Goal: Communication & Community: Participate in discussion

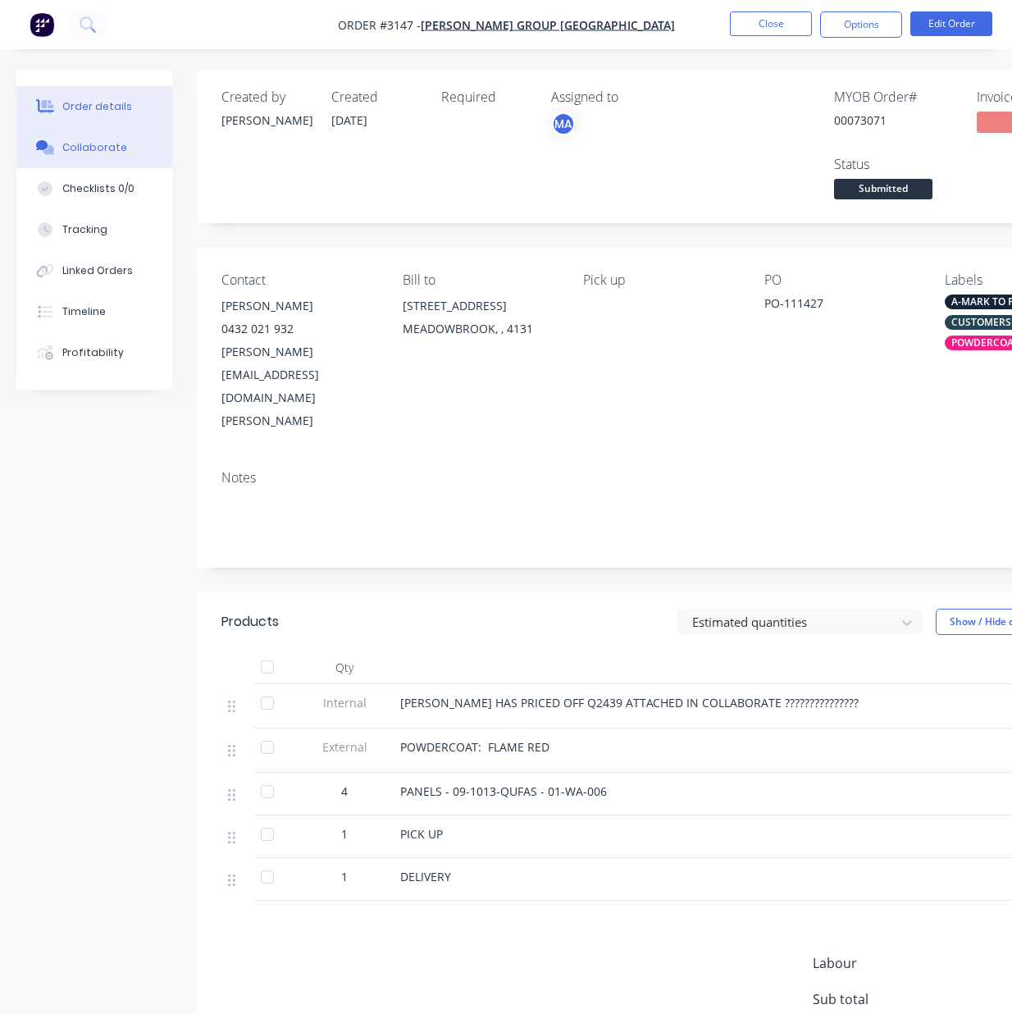
click at [113, 143] on div "Collaborate" at bounding box center [94, 147] width 65 height 15
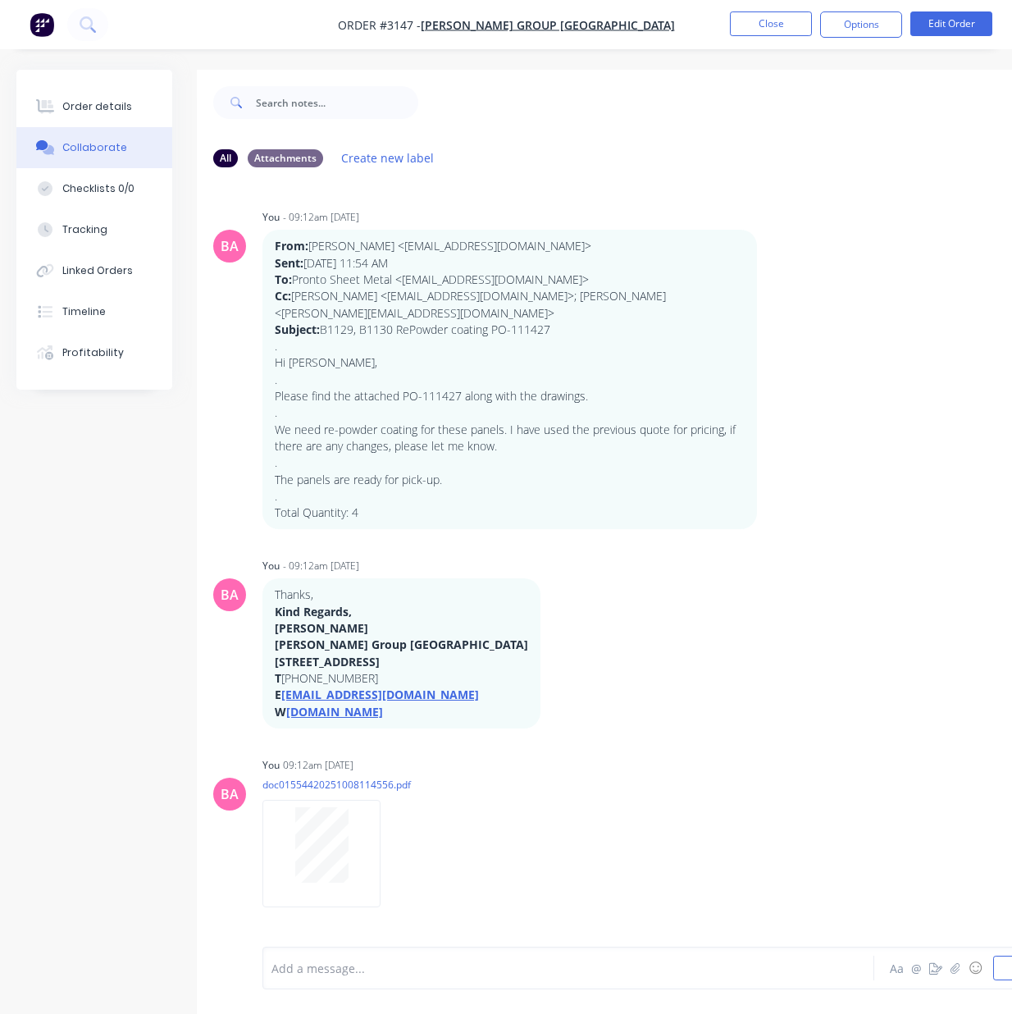
click at [374, 978] on div "Add a message..." at bounding box center [567, 968] width 590 height 25
click at [960, 969] on icon "button" at bounding box center [955, 967] width 9 height 11
click at [311, 914] on icon at bounding box center [308, 906] width 21 height 29
click at [312, 913] on icon at bounding box center [308, 906] width 21 height 29
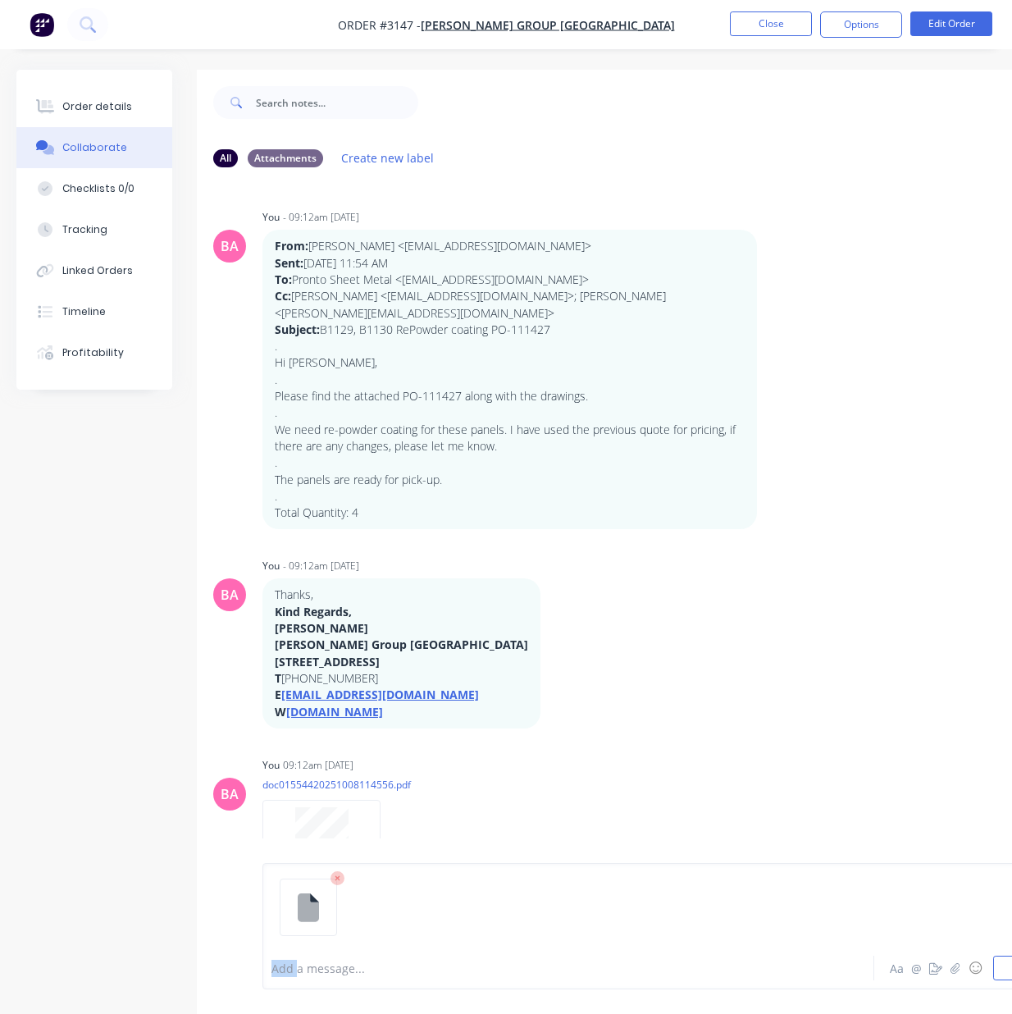
click at [312, 913] on icon at bounding box center [308, 906] width 21 height 29
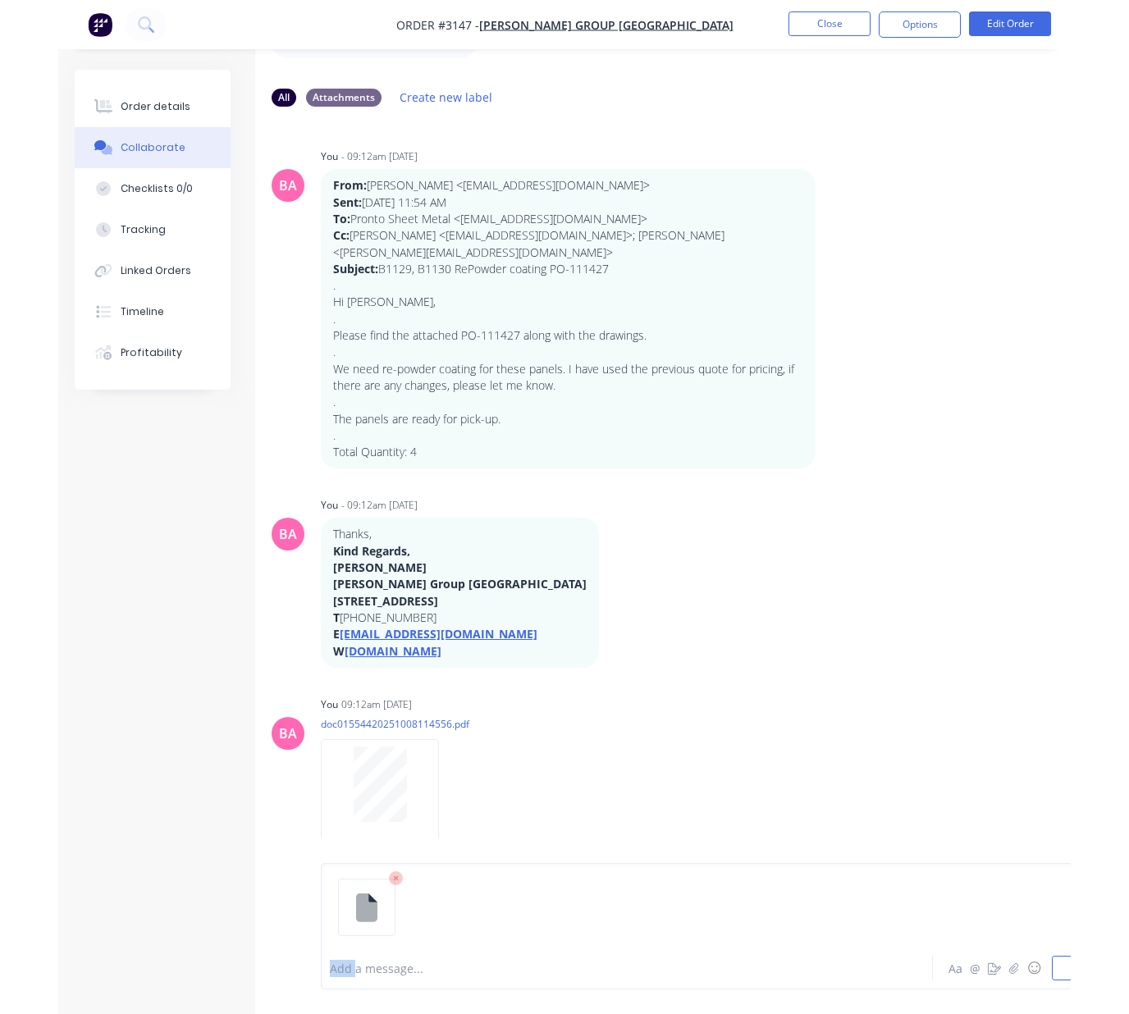
scroll to position [121, 0]
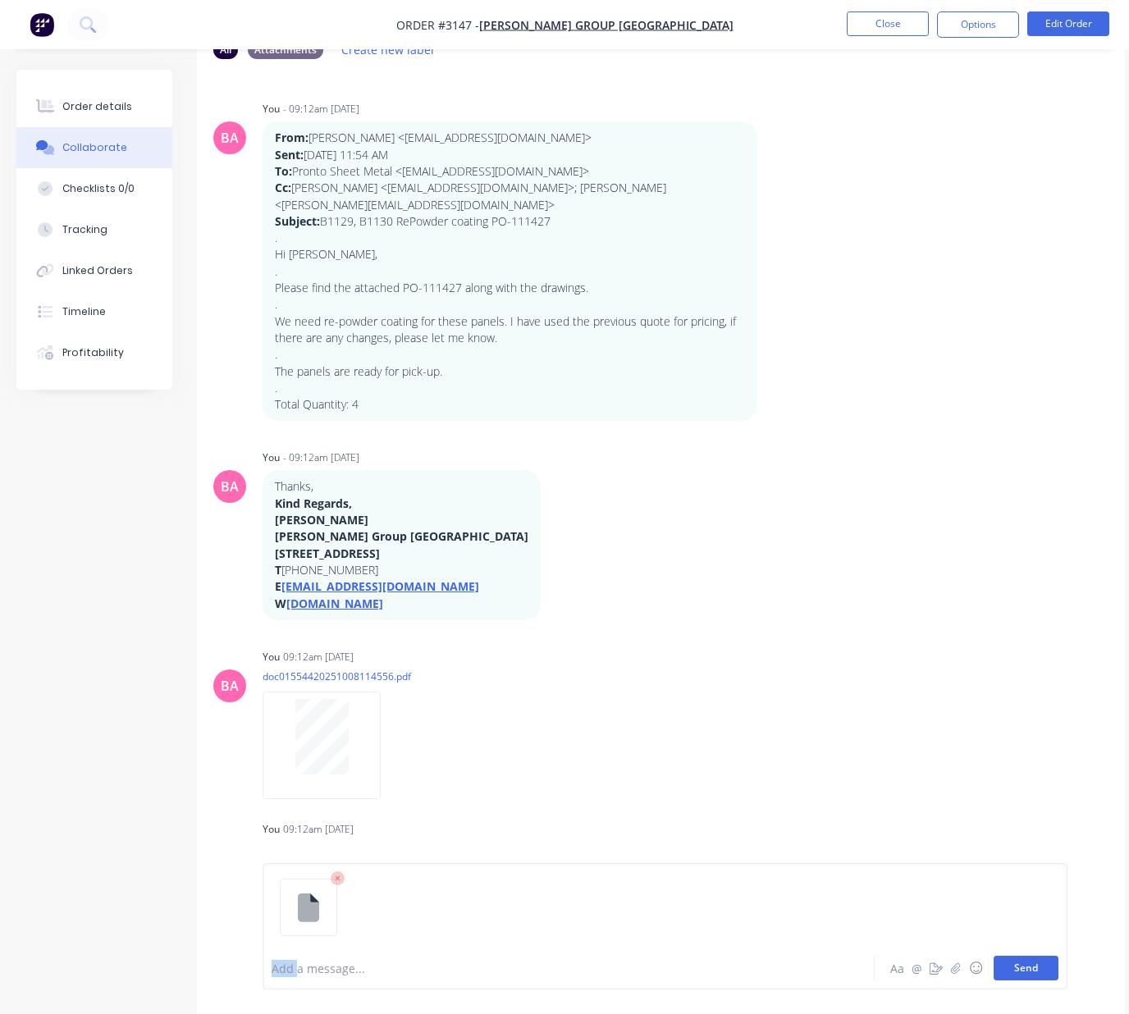
click at [1011, 969] on button "Send" at bounding box center [1025, 968] width 65 height 25
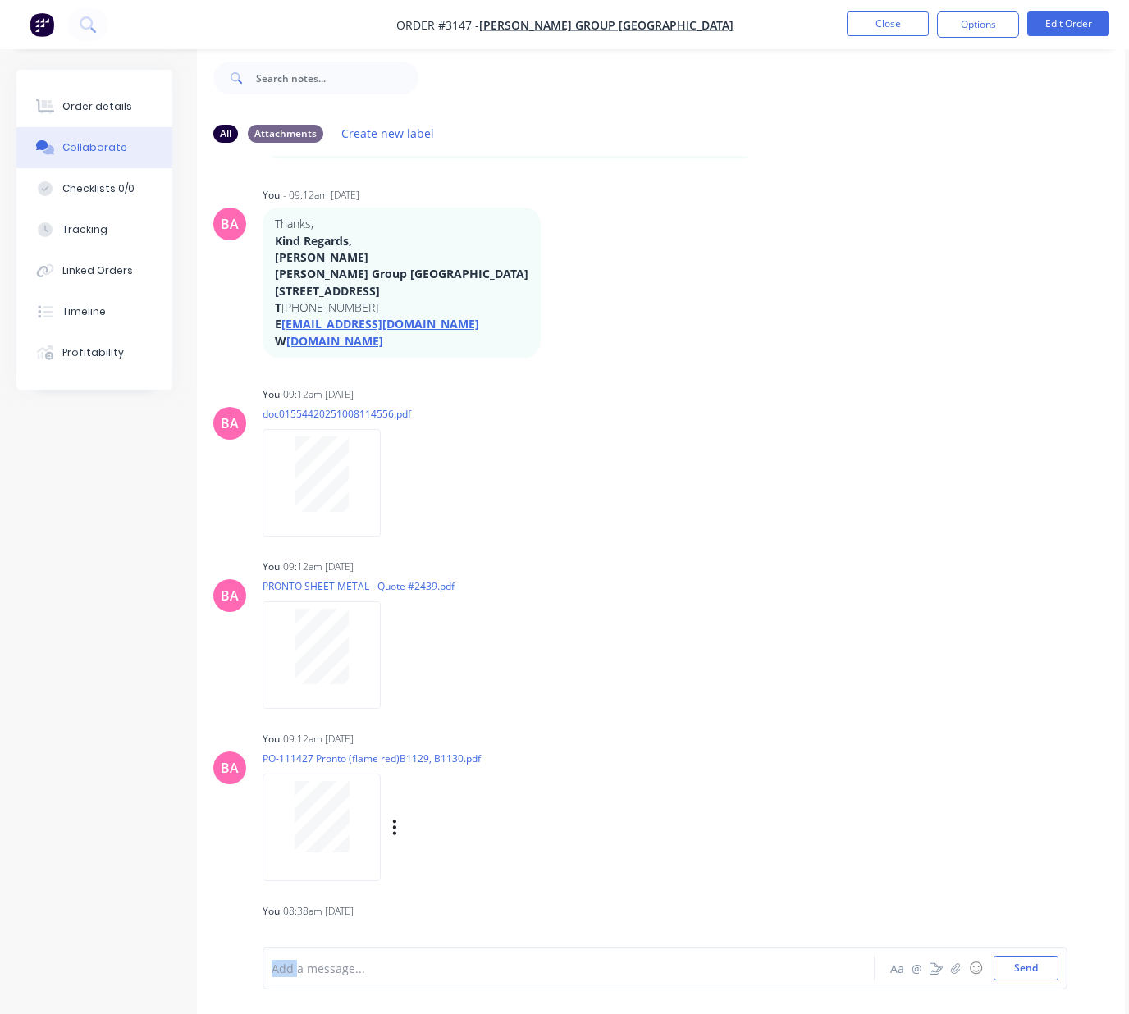
scroll to position [372, 0]
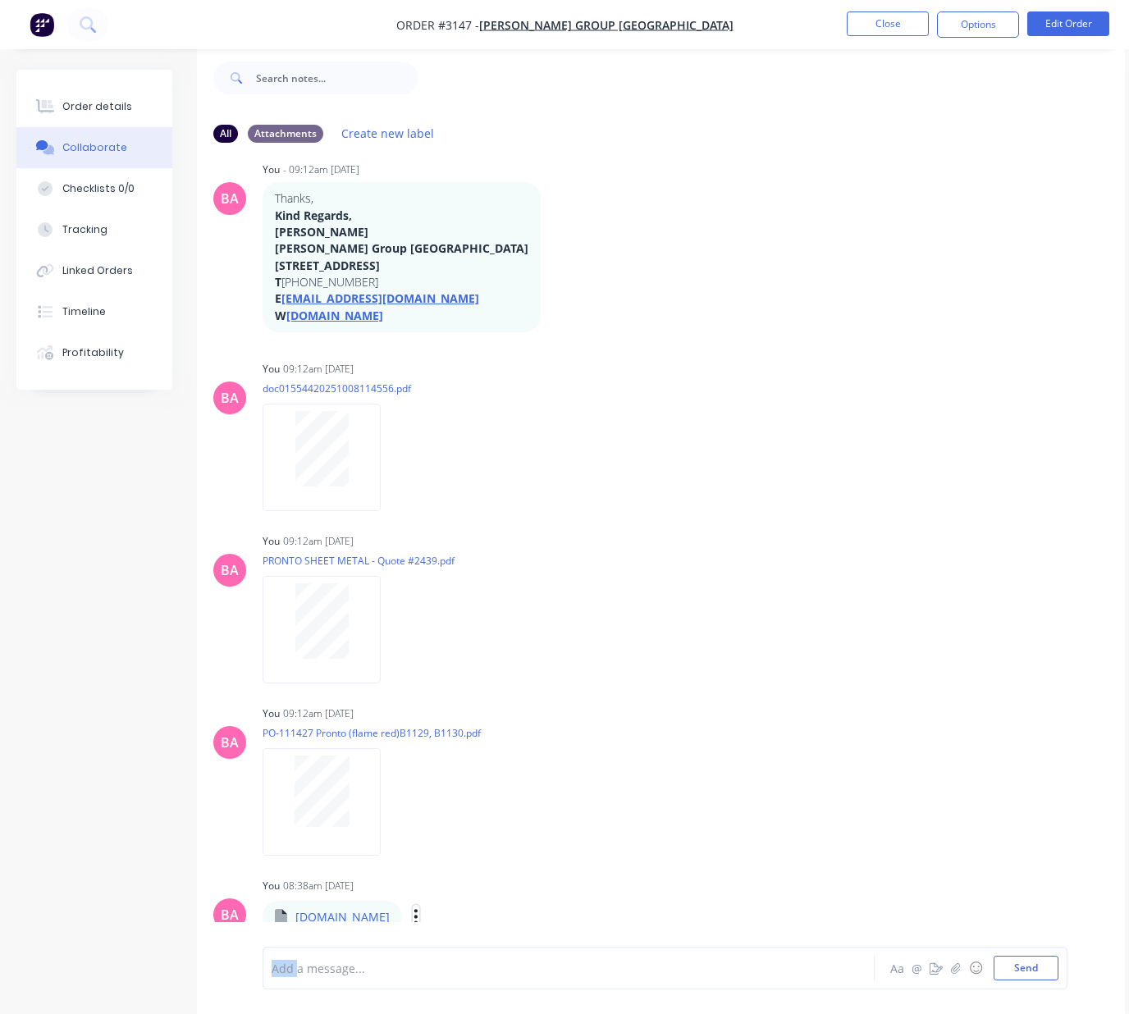
click at [419, 905] on button "button" at bounding box center [416, 917] width 7 height 24
click at [605, 862] on button "Download" at bounding box center [523, 874] width 185 height 37
click at [418, 908] on icon "button" at bounding box center [415, 916] width 5 height 19
click at [591, 905] on button "Delete" at bounding box center [523, 911] width 185 height 37
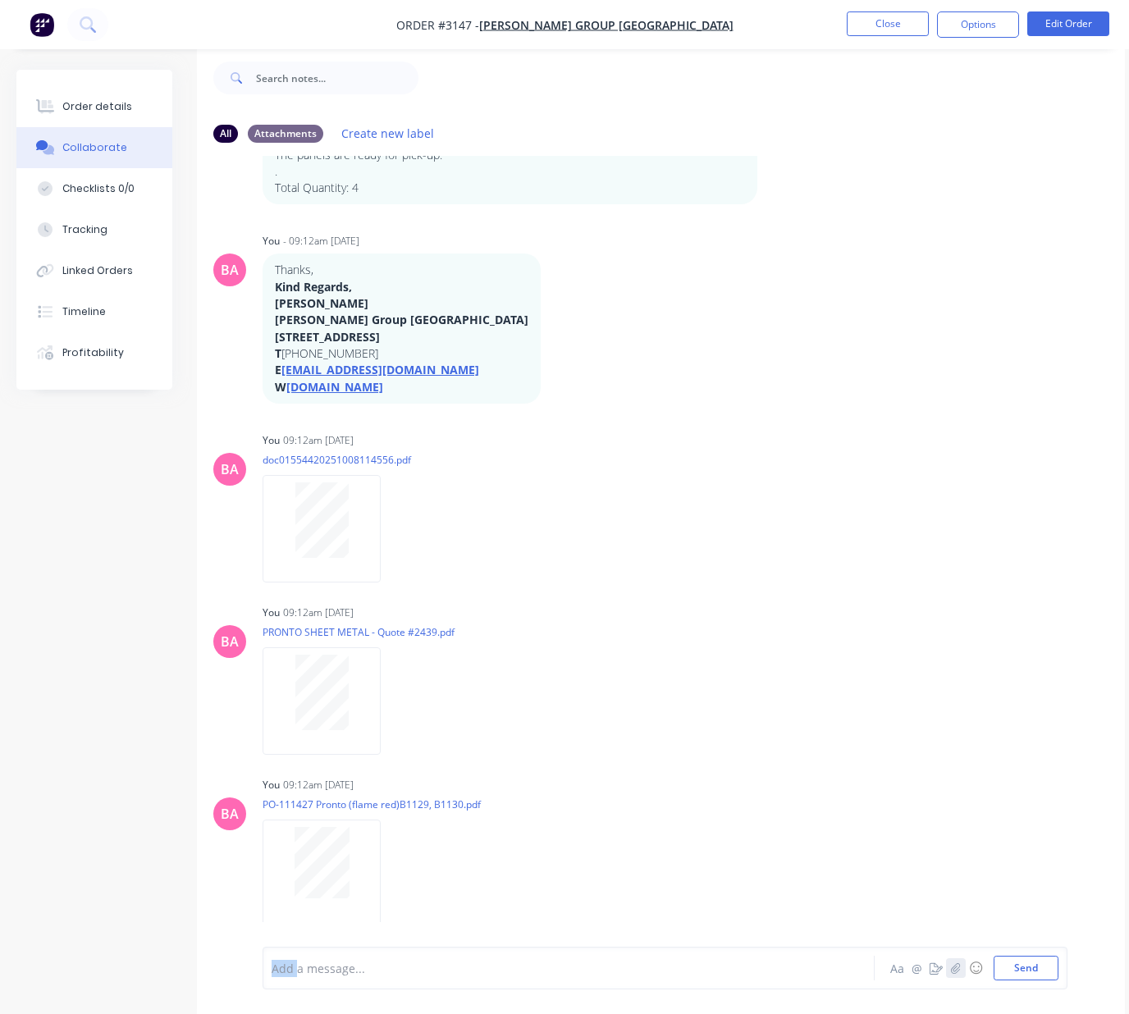
click at [952, 973] on icon "button" at bounding box center [956, 967] width 10 height 11
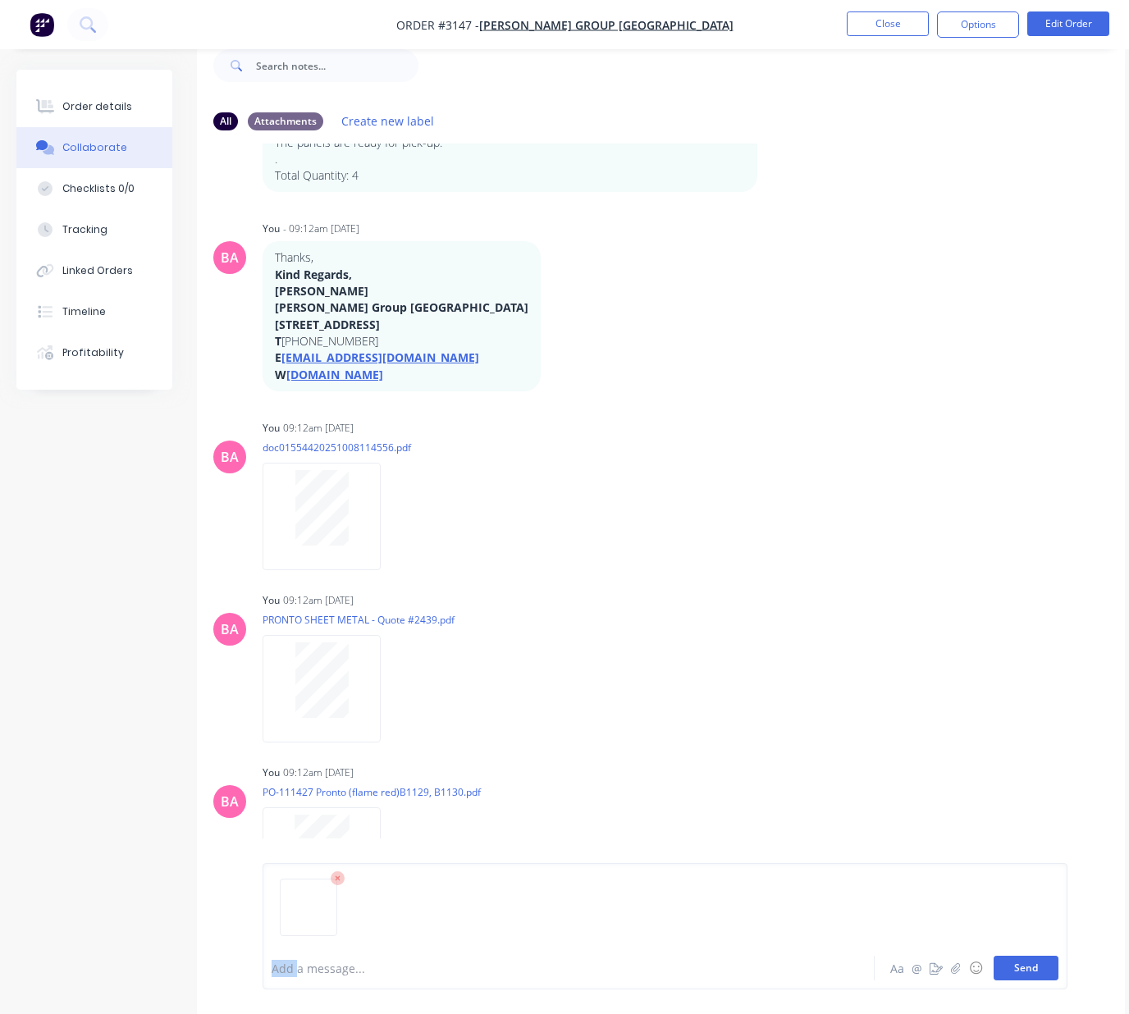
click at [1011, 965] on button "Send" at bounding box center [1025, 968] width 65 height 25
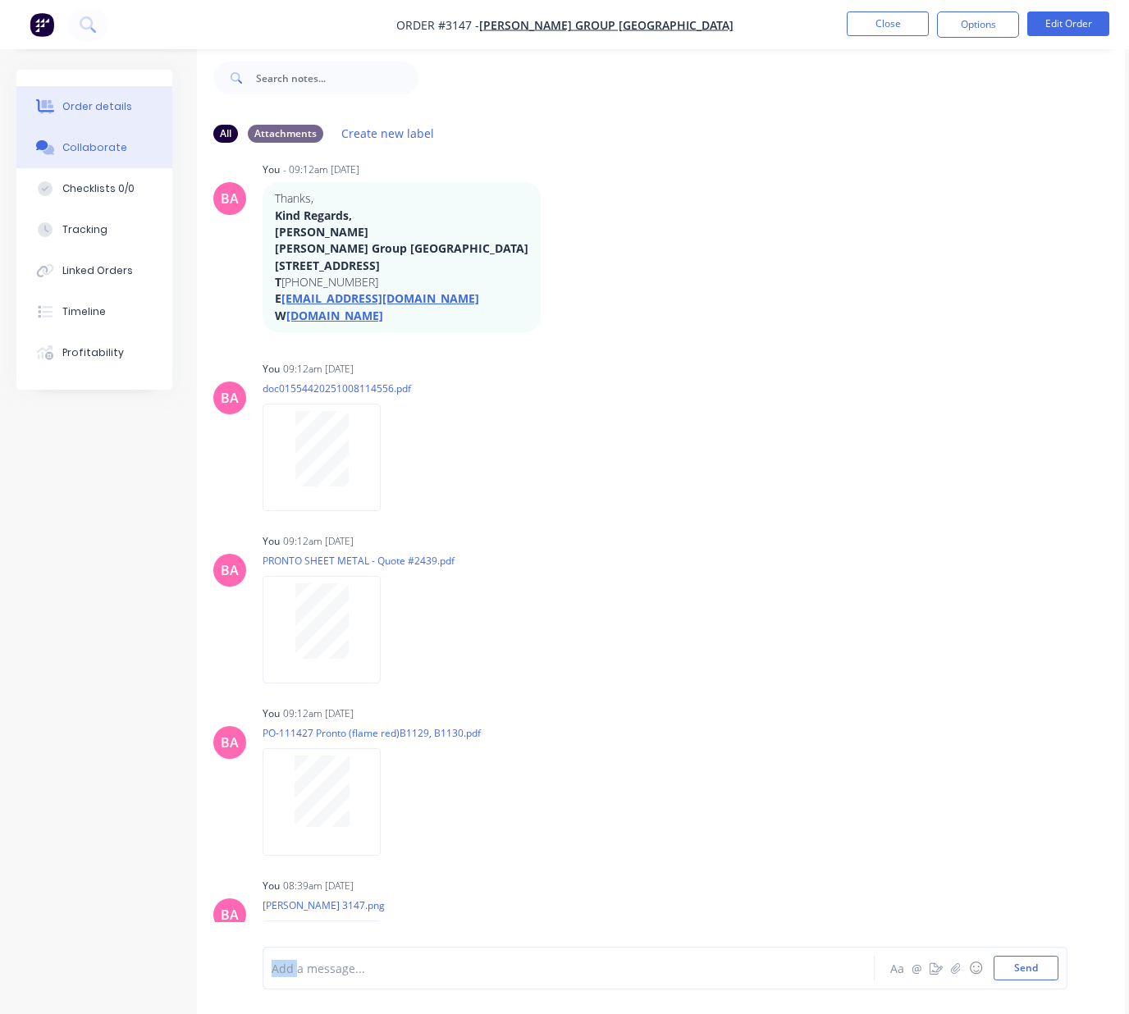
click at [77, 112] on div "Order details" at bounding box center [97, 106] width 70 height 15
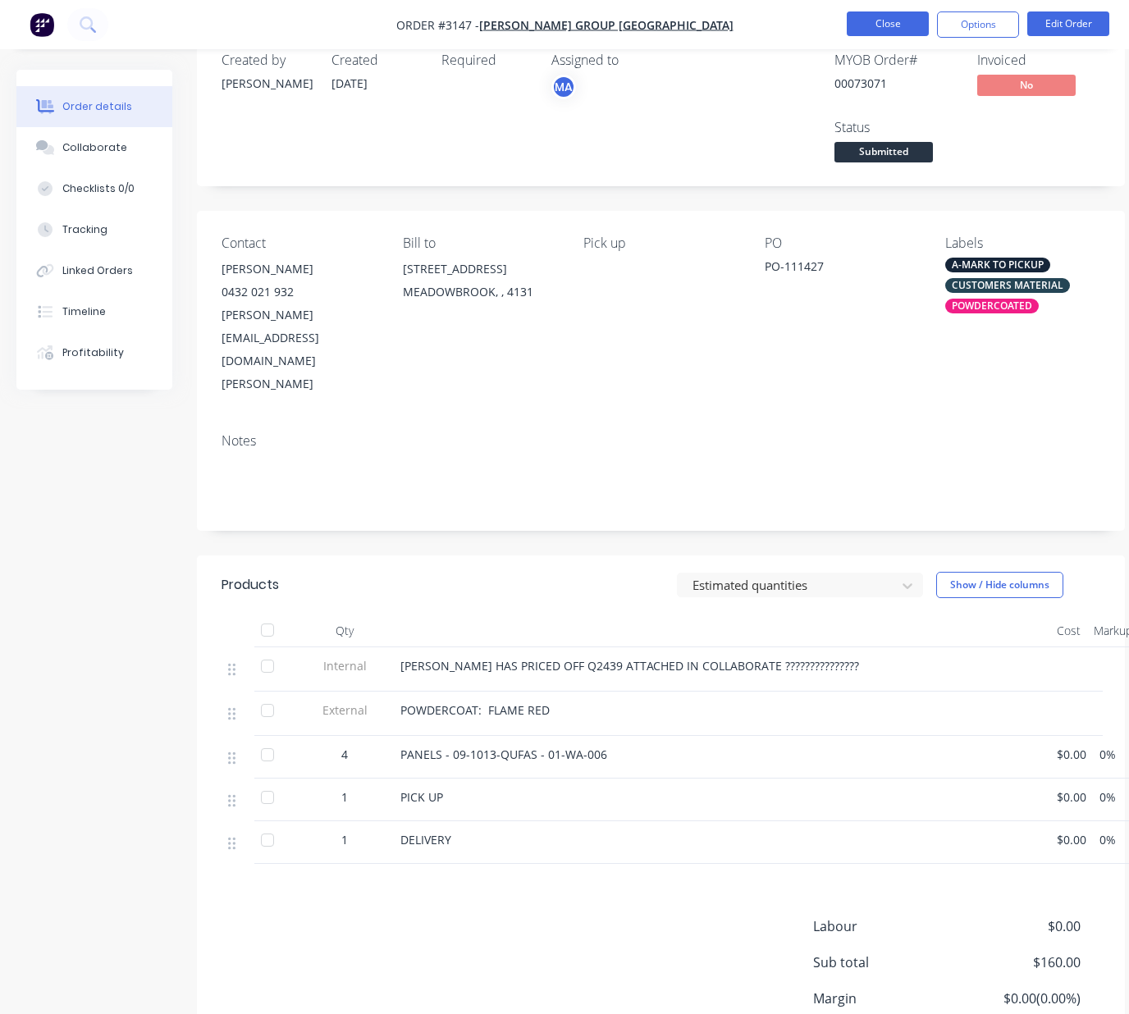
click at [884, 27] on button "Close" at bounding box center [888, 23] width 82 height 25
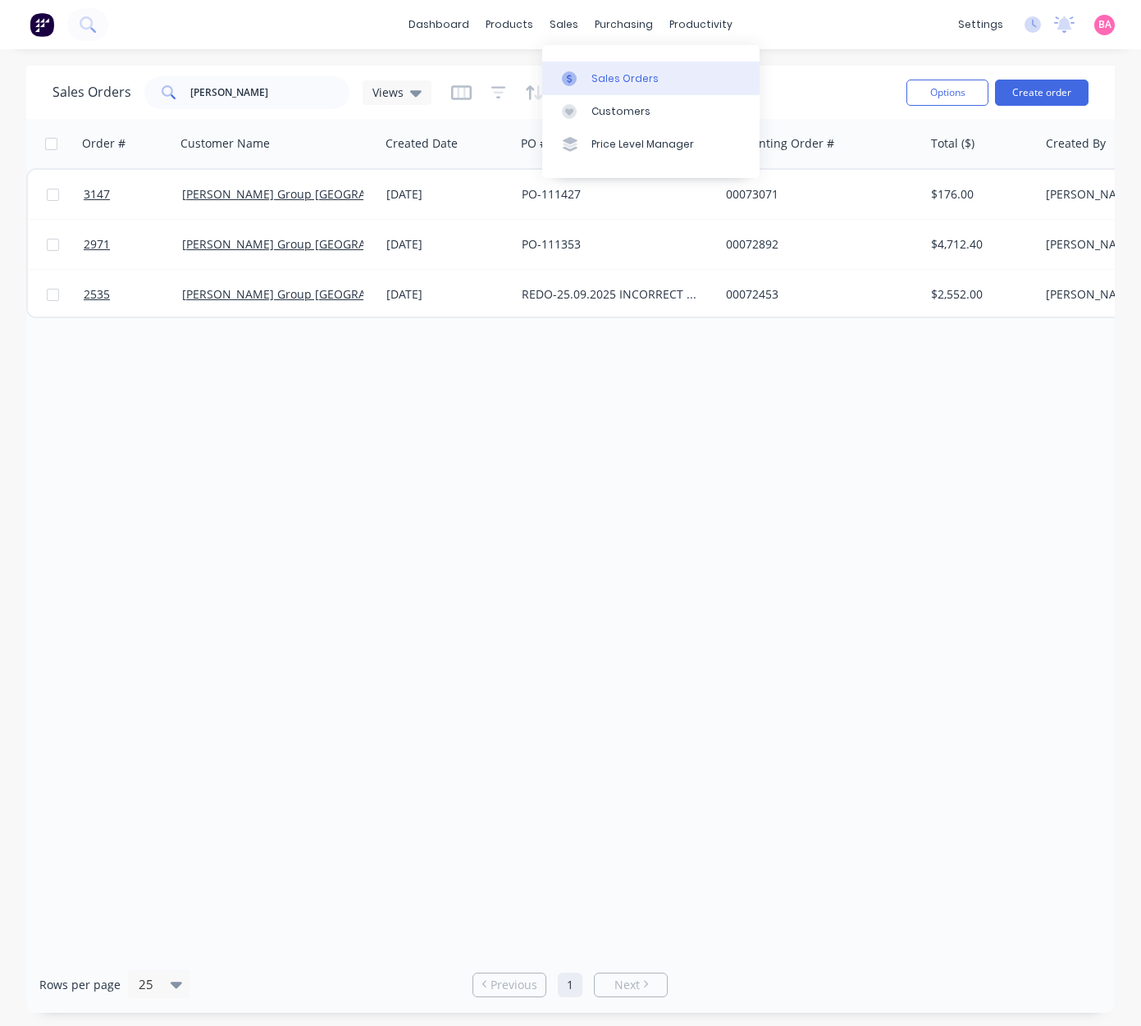
click at [605, 71] on div "Sales Orders" at bounding box center [624, 78] width 67 height 15
